Goal: Information Seeking & Learning: Check status

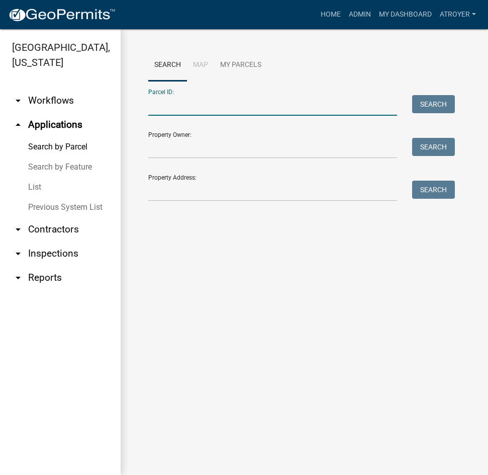
click at [215, 108] on input "Parcel ID:" at bounding box center [272, 105] width 249 height 21
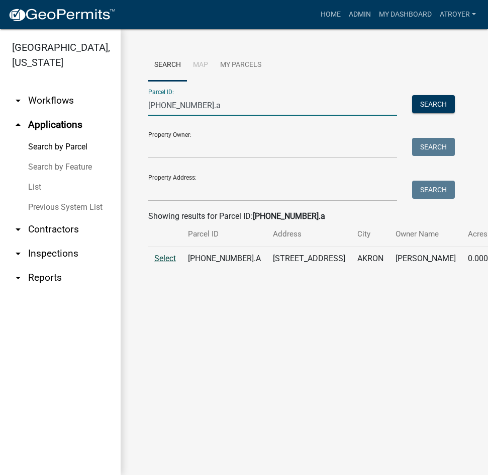
type input "[PHONE_NUMBER].a"
click at [159, 263] on span "Select" at bounding box center [165, 259] width 22 height 10
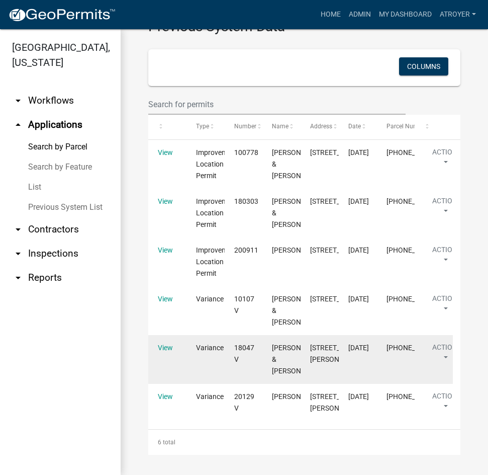
scroll to position [704, 0]
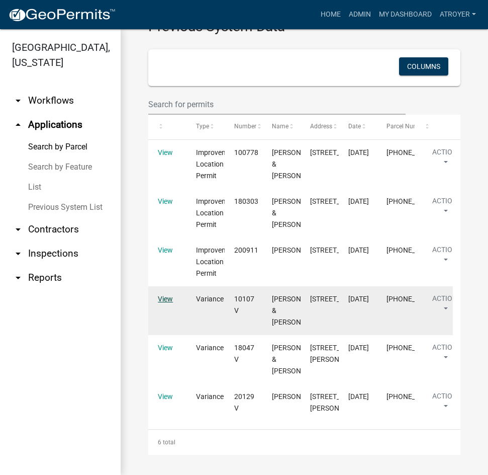
click at [162, 295] on link "View" at bounding box center [165, 299] width 15 height 8
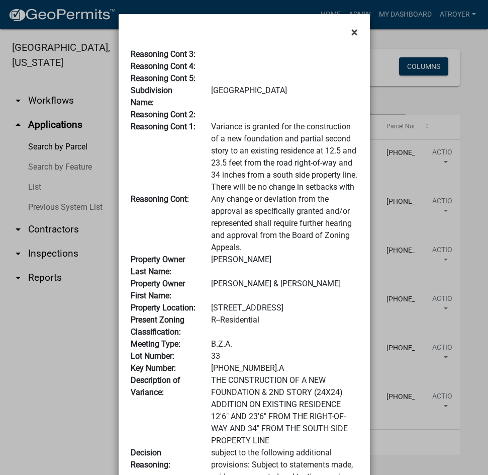
click at [352, 32] on span "×" at bounding box center [355, 32] width 7 height 14
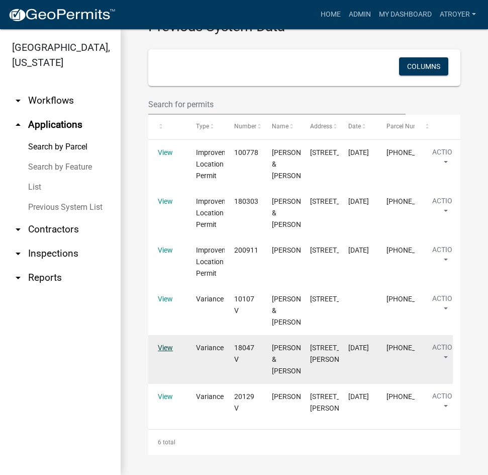
click at [159, 344] on link "View" at bounding box center [165, 348] width 15 height 8
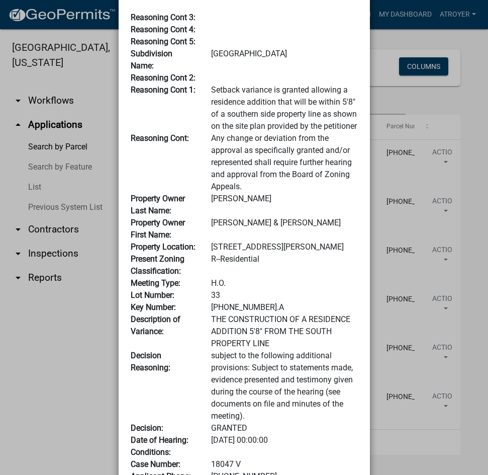
scroll to position [0, 0]
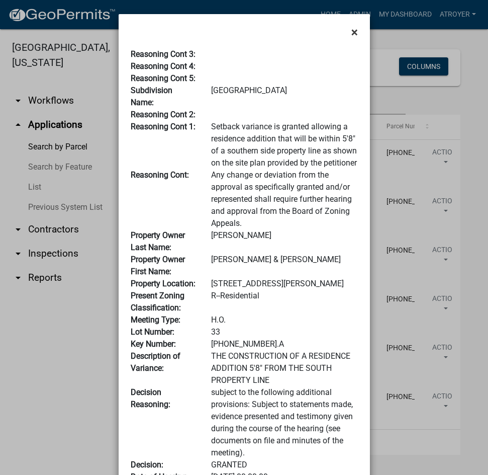
click at [347, 32] on button "×" at bounding box center [355, 32] width 23 height 28
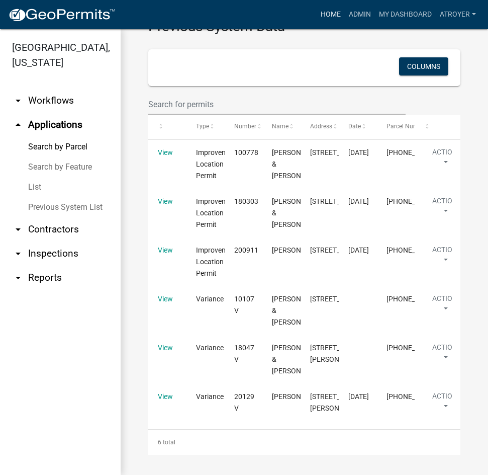
click at [330, 13] on link "Home" at bounding box center [331, 14] width 28 height 19
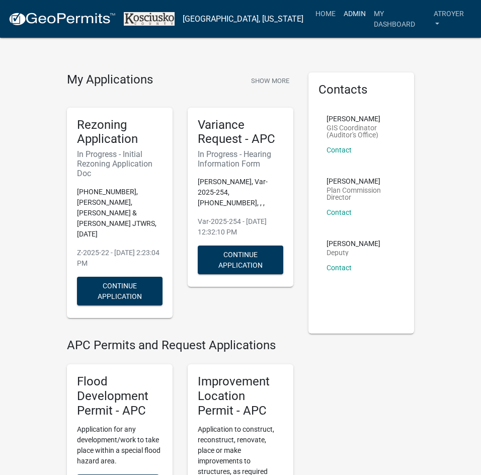
click at [344, 14] on link "Admin" at bounding box center [355, 13] width 30 height 19
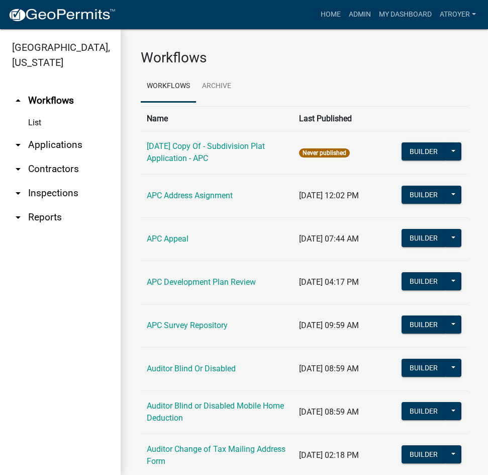
click at [79, 141] on link "arrow_drop_down Applications" at bounding box center [60, 145] width 121 height 24
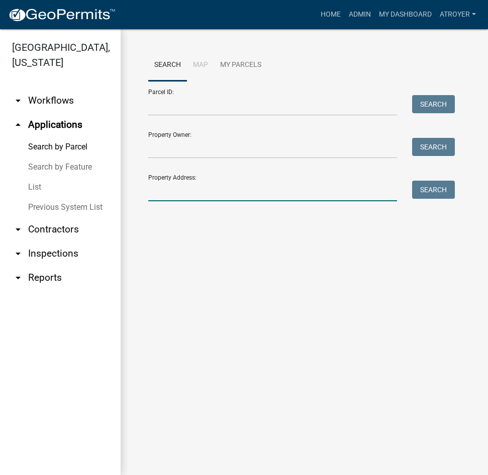
click at [197, 194] on input "Property Address:" at bounding box center [272, 191] width 249 height 21
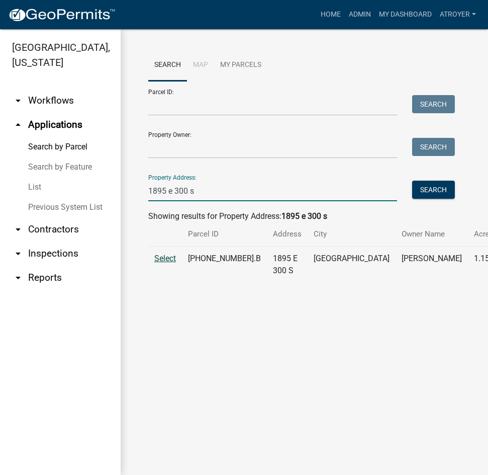
type input "1895 e 300 s"
click at [162, 263] on span "Select" at bounding box center [165, 259] width 22 height 10
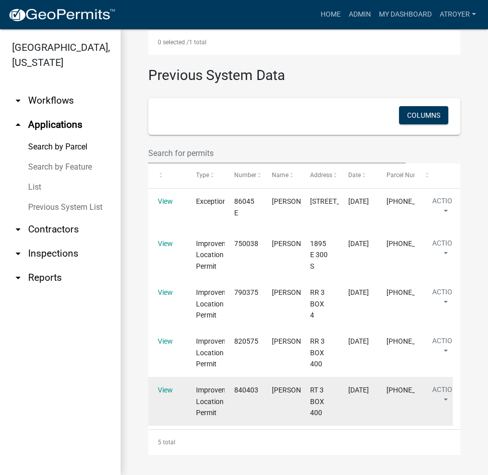
scroll to position [299, 0]
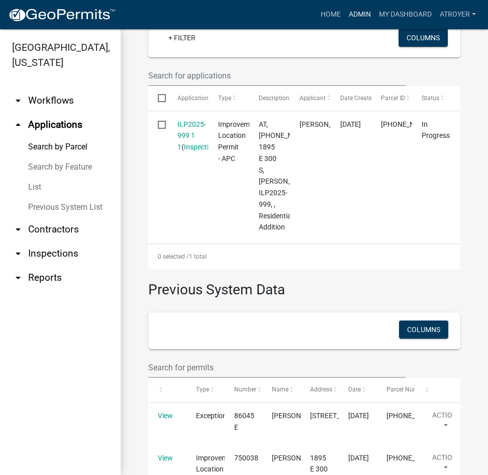
click at [361, 12] on link "Admin" at bounding box center [360, 14] width 30 height 19
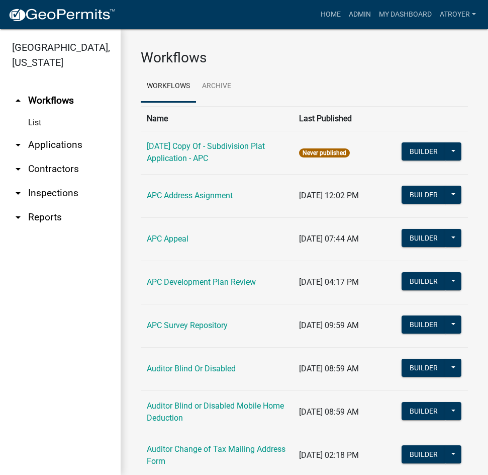
click at [55, 143] on link "arrow_drop_down Applications" at bounding box center [60, 145] width 121 height 24
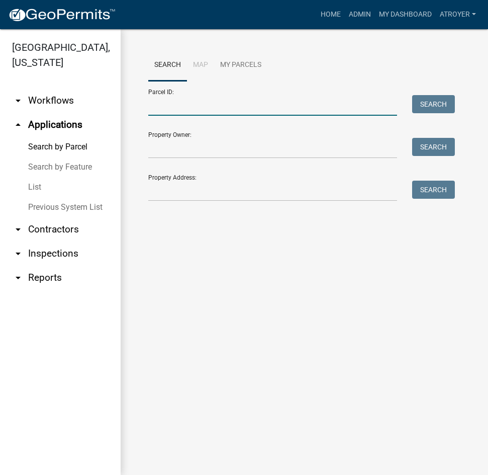
click at [228, 114] on input "Parcel ID:" at bounding box center [272, 105] width 249 height 21
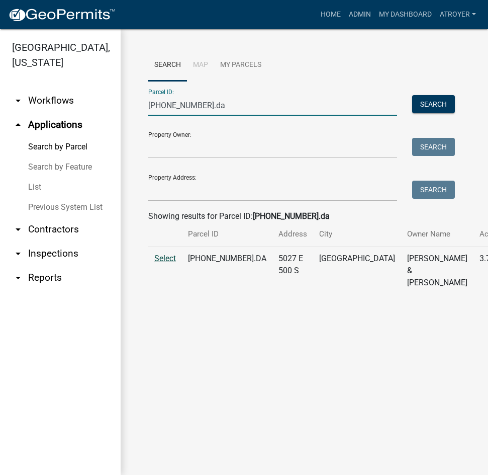
type input "[PHONE_NUMBER].da"
click at [158, 263] on span "Select" at bounding box center [165, 259] width 22 height 10
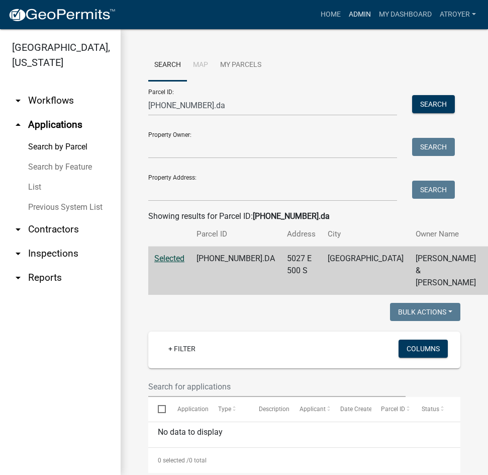
click at [359, 13] on link "Admin" at bounding box center [360, 14] width 30 height 19
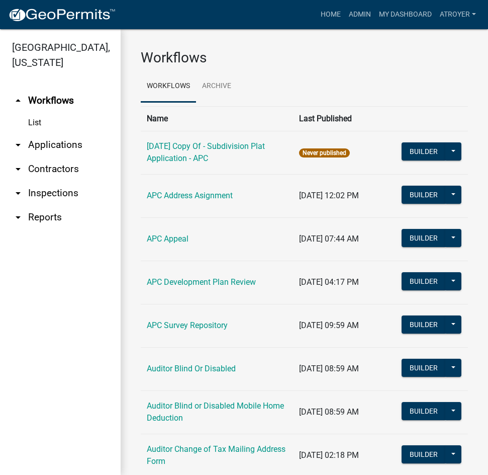
click at [49, 147] on link "arrow_drop_down Applications" at bounding box center [60, 145] width 121 height 24
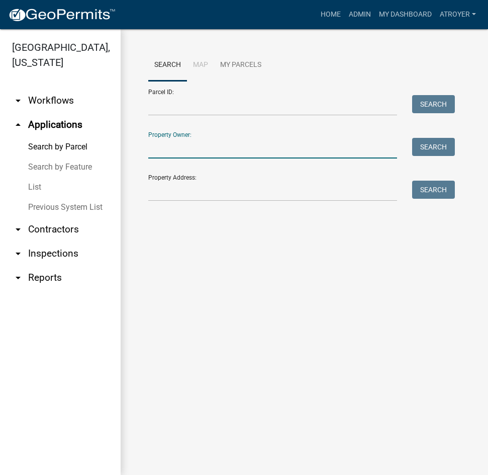
click at [201, 153] on input "Property Owner:" at bounding box center [272, 148] width 249 height 21
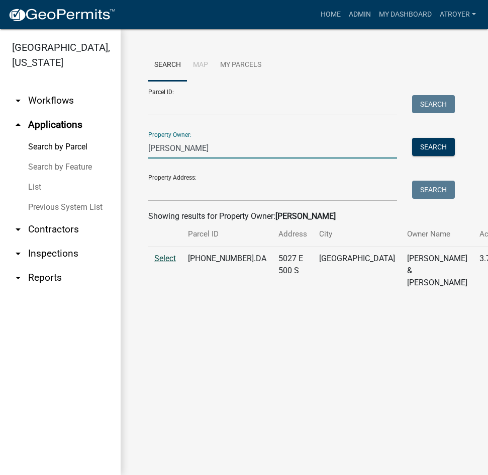
type input "[PERSON_NAME]"
click at [164, 263] on span "Select" at bounding box center [165, 259] width 22 height 10
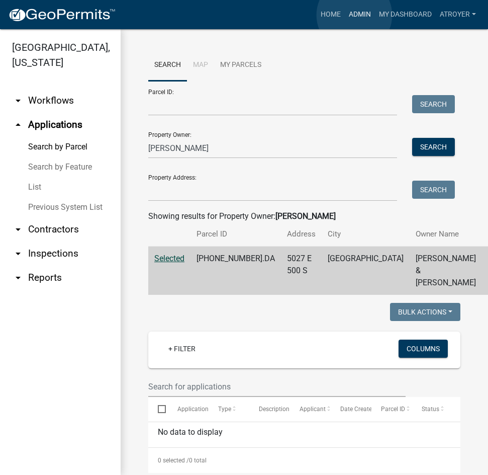
click at [355, 15] on link "Admin" at bounding box center [360, 14] width 30 height 19
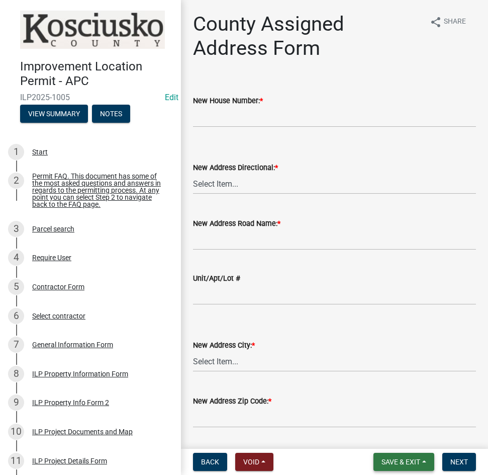
click at [398, 464] on span "Save & Exit" at bounding box center [401, 462] width 39 height 8
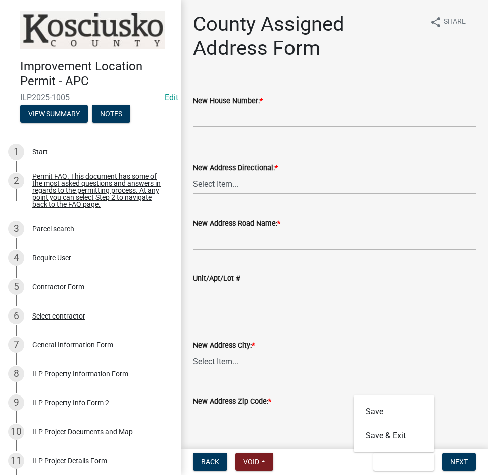
click at [329, 393] on div "New Address Zip Code: *" at bounding box center [334, 404] width 283 height 47
